Goal: Find specific page/section: Find specific page/section

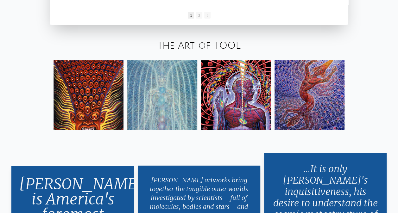
scroll to position [1024, 0]
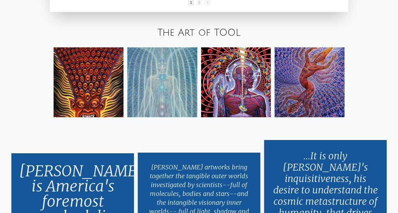
click at [230, 67] on img at bounding box center [236, 82] width 70 height 70
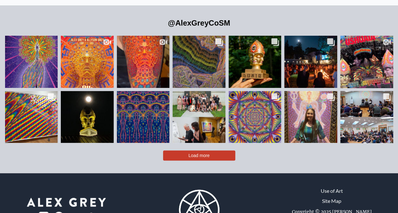
scroll to position [1319, 0]
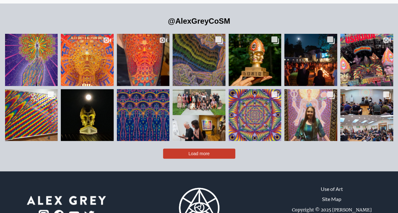
click at [191, 137] on div "Likes Count 8.4K Comments Count 55 "Angel Brush" portrays an artist’s praying h…" at bounding box center [199, 95] width 388 height 127
click at [193, 151] on span "Load more" at bounding box center [198, 153] width 21 height 5
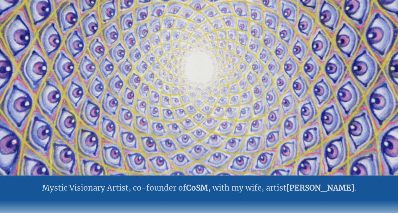
scroll to position [0, 0]
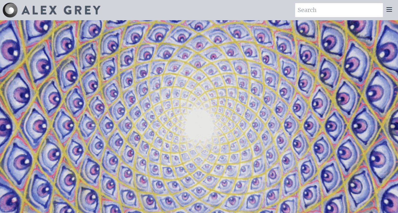
click at [337, 9] on input "search" at bounding box center [339, 10] width 88 height 14
type input "10000 days"
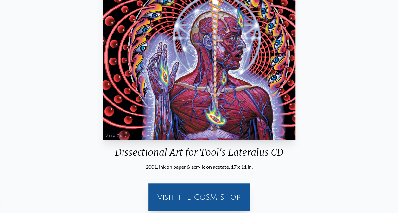
scroll to position [142, 0]
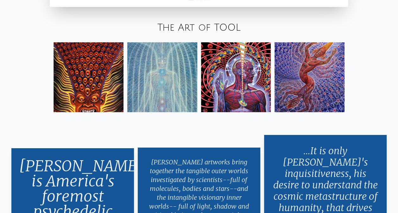
scroll to position [1028, 0]
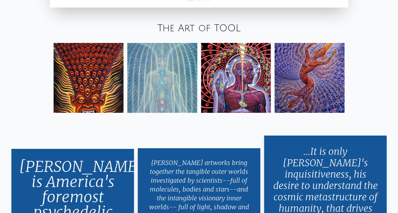
click at [216, 106] on img at bounding box center [236, 78] width 70 height 70
